Goal: Task Accomplishment & Management: Complete application form

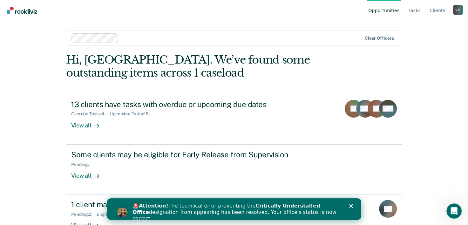
click at [352, 206] on polygon "Close" at bounding box center [351, 206] width 4 height 4
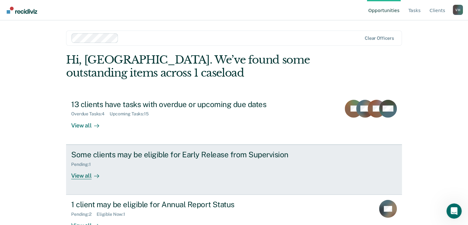
click at [85, 178] on div "View all" at bounding box center [89, 173] width 36 height 12
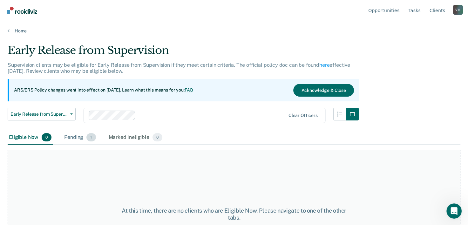
click at [76, 141] on div "Pending 1" at bounding box center [80, 138] width 34 height 14
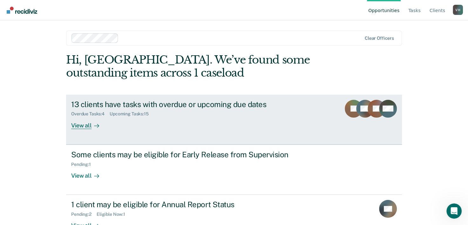
scroll to position [19, 0]
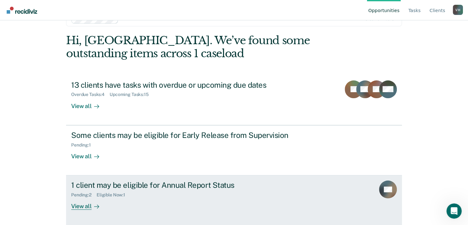
click at [83, 207] on div "View all" at bounding box center [89, 204] width 36 height 12
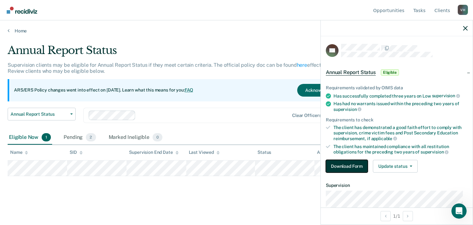
click at [345, 164] on button "Download Form" at bounding box center [347, 166] width 42 height 13
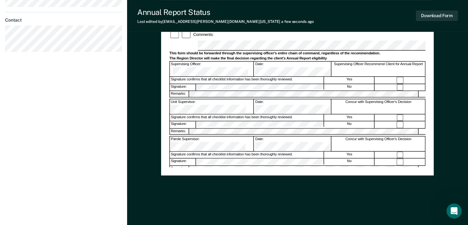
scroll to position [4, 0]
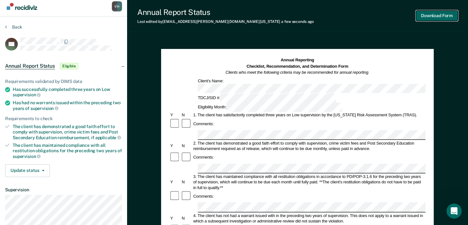
click at [447, 13] on button "Download Form" at bounding box center [437, 15] width 42 height 10
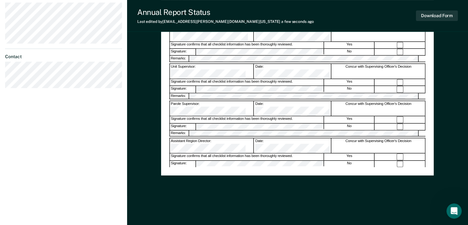
scroll to position [78, 0]
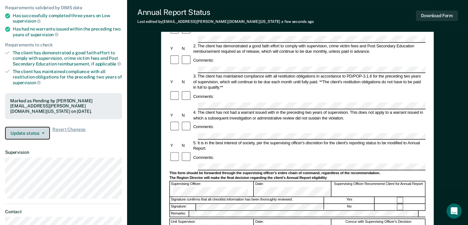
click at [38, 129] on button "Update status" at bounding box center [27, 133] width 45 height 13
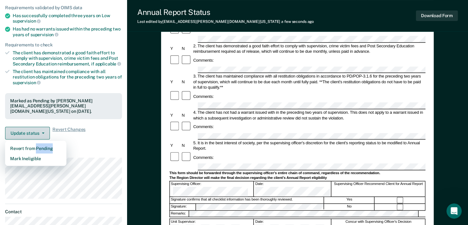
click at [38, 129] on div "Update status Revert from Pending Mark Ineligible" at bounding box center [27, 133] width 45 height 13
drag, startPoint x: 38, startPoint y: 129, endPoint x: 43, endPoint y: 140, distance: 12.3
click at [43, 143] on button "Revert from Pending" at bounding box center [35, 148] width 61 height 10
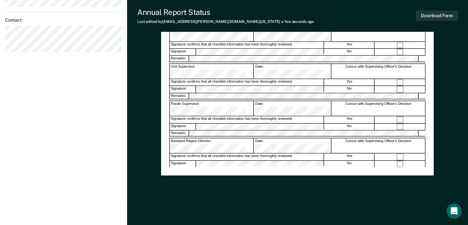
scroll to position [0, 0]
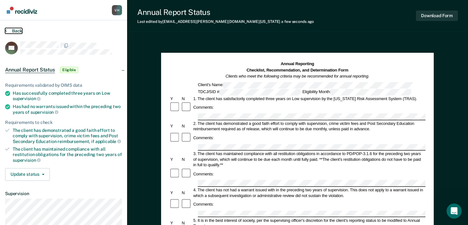
click at [10, 30] on button "Back" at bounding box center [13, 31] width 17 height 6
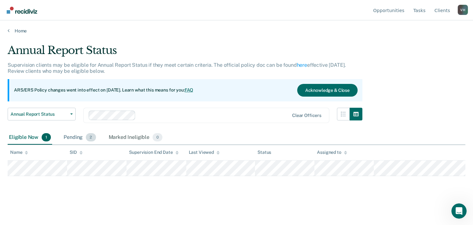
click at [73, 140] on div "Pending 2" at bounding box center [79, 138] width 35 height 14
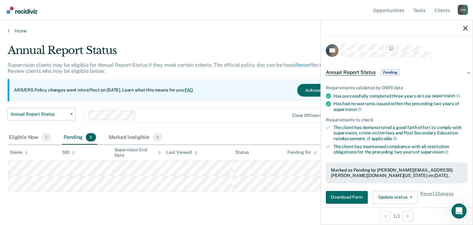
click at [144, 191] on div "Annual Report Status Supervision clients may be eligible for Annual Report Stat…" at bounding box center [237, 121] width 458 height 154
click at [359, 193] on button "Download Form" at bounding box center [347, 197] width 42 height 13
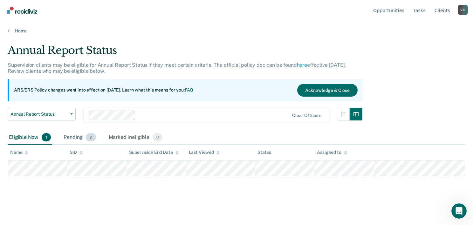
click at [73, 135] on div "Pending 2" at bounding box center [79, 138] width 35 height 14
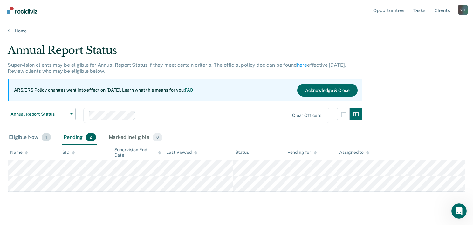
click at [28, 134] on div "Eligible Now 1" at bounding box center [30, 138] width 44 height 14
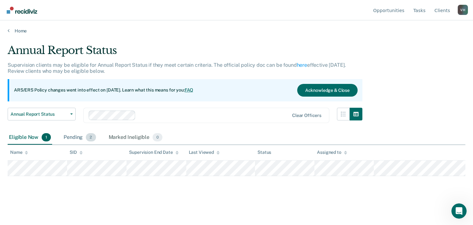
click at [72, 139] on div "Pending 2" at bounding box center [79, 138] width 35 height 14
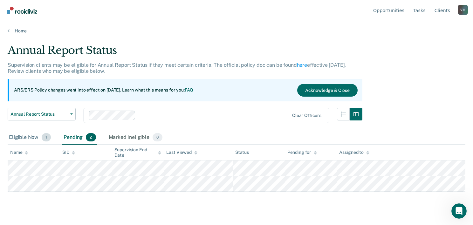
click at [22, 133] on div "Eligible Now 1" at bounding box center [30, 138] width 44 height 14
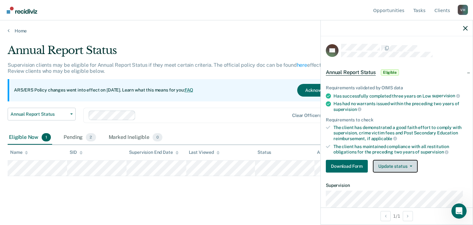
click at [405, 162] on button "Update status" at bounding box center [395, 166] width 45 height 13
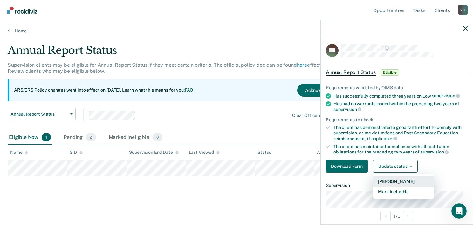
click at [398, 182] on button "Mark Pending" at bounding box center [403, 181] width 61 height 10
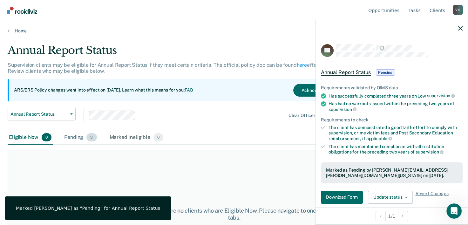
click at [75, 137] on div "Pending 3" at bounding box center [80, 138] width 35 height 14
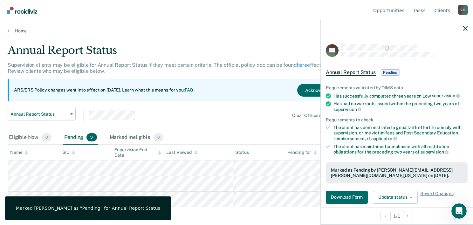
click at [241, 117] on div at bounding box center [213, 115] width 151 height 7
click at [240, 80] on div "ARS/ERS Policy changes went into effect on July 21, 2025. Learn what this means…" at bounding box center [185, 90] width 355 height 22
click at [464, 29] on icon "button" at bounding box center [465, 28] width 4 height 4
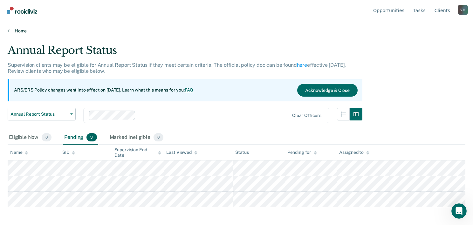
click at [262, 30] on link "Home" at bounding box center [237, 31] width 458 height 6
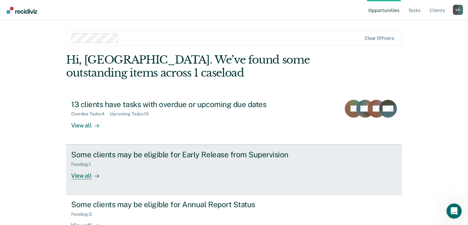
click at [71, 178] on div "View all" at bounding box center [89, 173] width 36 height 12
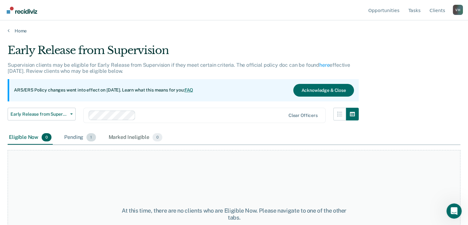
click at [70, 143] on div "Pending 1" at bounding box center [80, 138] width 34 height 14
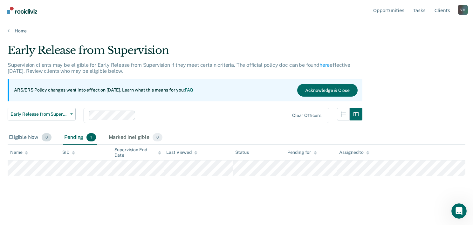
click at [20, 140] on div "Eligible Now 0" at bounding box center [30, 138] width 45 height 14
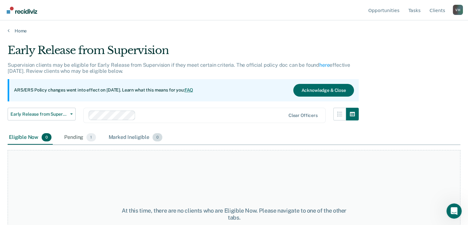
click at [137, 131] on div "Marked Ineligible 0" at bounding box center [135, 138] width 57 height 14
